Goal: Task Accomplishment & Management: Complete application form

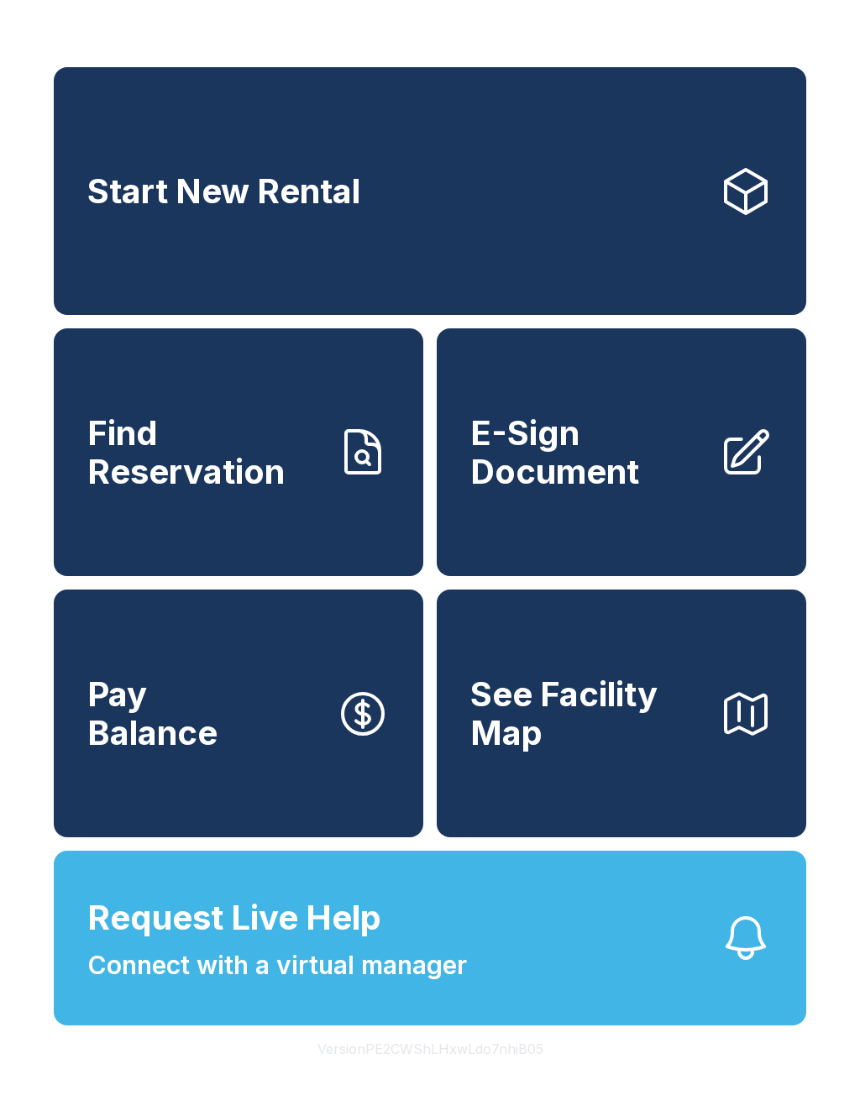
click at [550, 490] on span "E-Sign Document" at bounding box center [587, 452] width 235 height 76
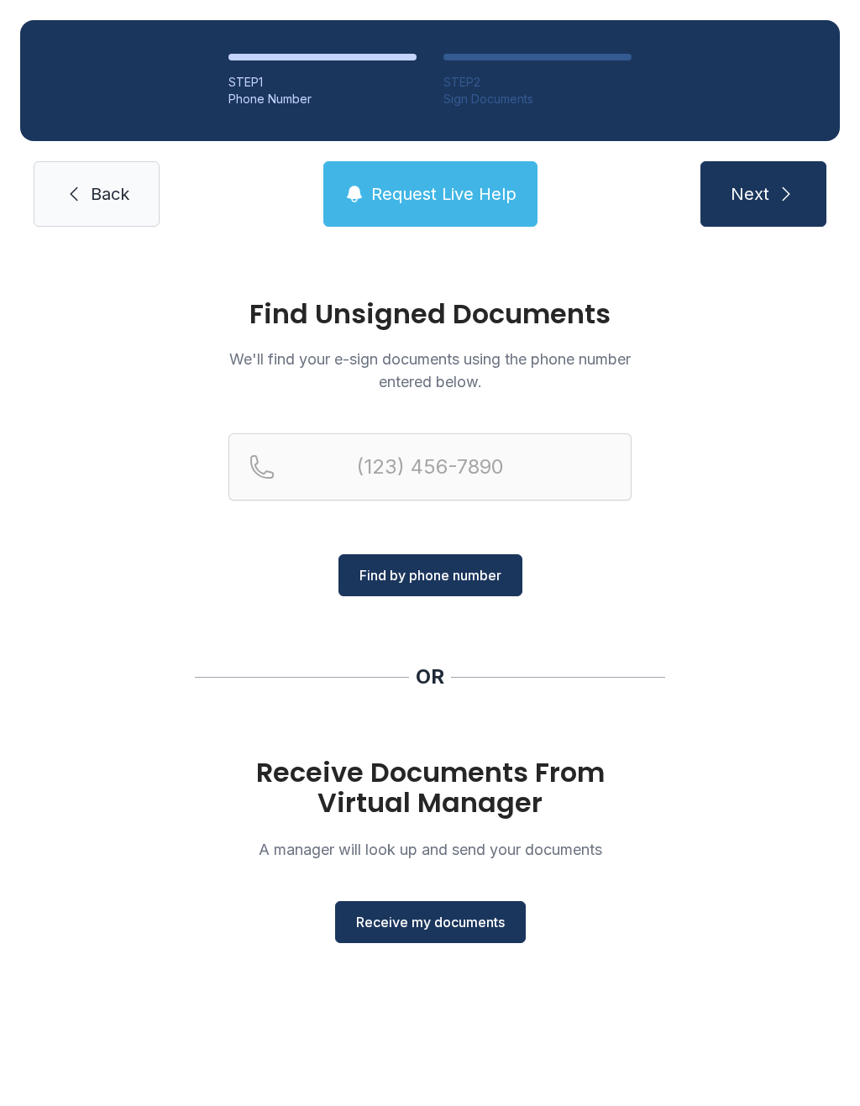
click at [428, 924] on span "Receive my documents" at bounding box center [430, 922] width 149 height 20
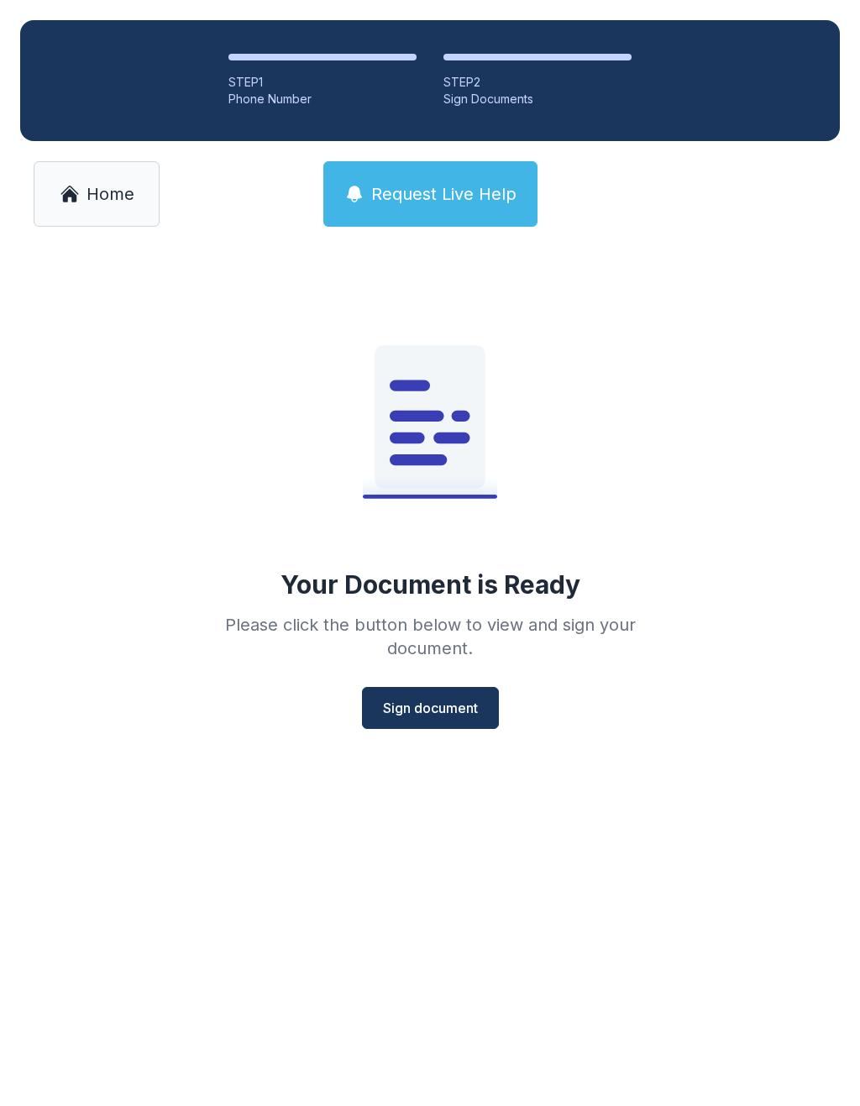
click at [438, 712] on span "Sign document" at bounding box center [430, 708] width 95 height 20
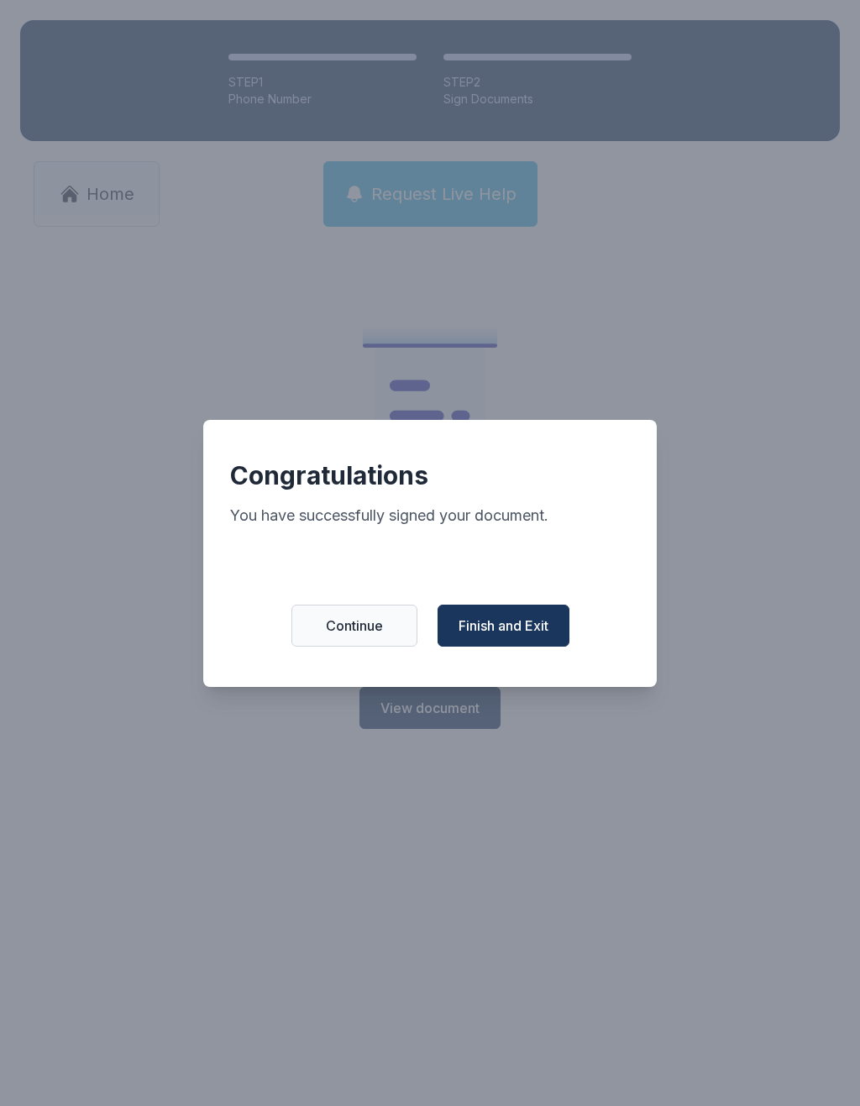
click at [525, 624] on button "Finish and Exit" at bounding box center [503, 625] width 132 height 42
